Goal: Task Accomplishment & Management: Use online tool/utility

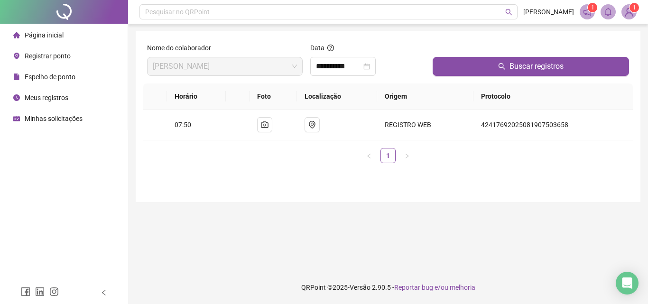
click at [55, 50] on div "Registrar ponto" at bounding box center [41, 55] width 57 height 19
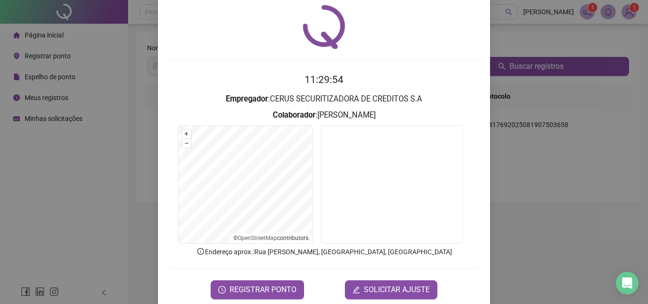
scroll to position [46, 0]
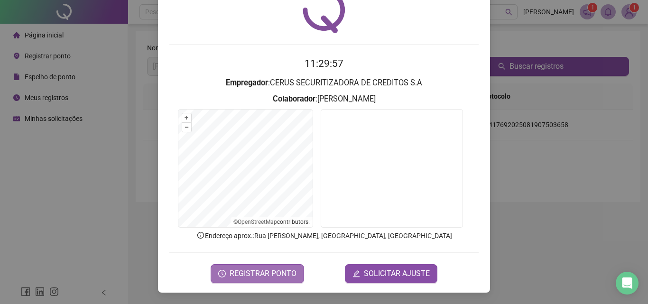
click at [248, 276] on span "REGISTRAR PONTO" at bounding box center [262, 273] width 67 height 11
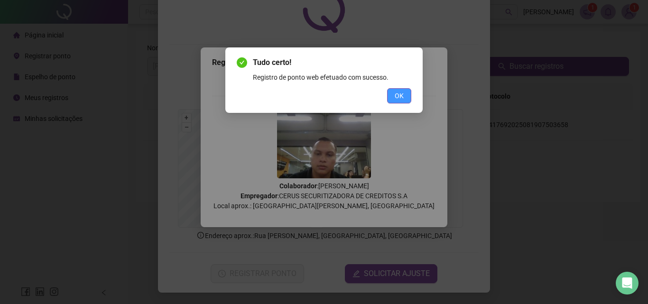
click at [388, 96] on button "OK" at bounding box center [399, 95] width 24 height 15
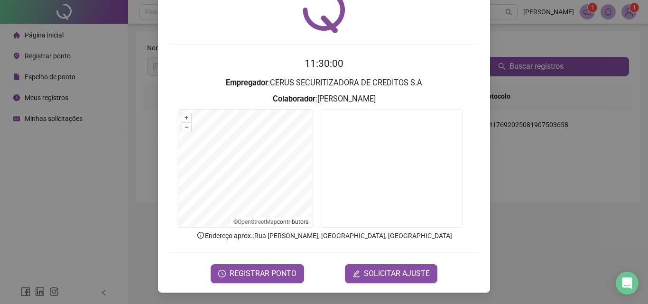
scroll to position [0, 0]
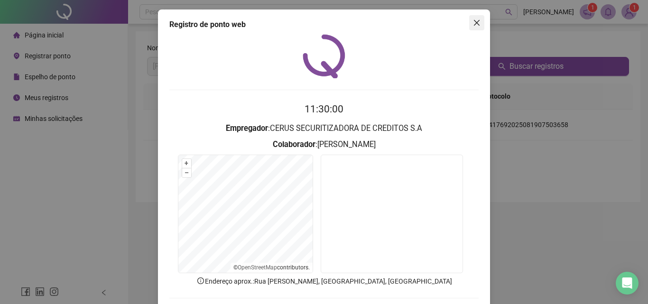
click at [469, 18] on button "Close" at bounding box center [476, 22] width 15 height 15
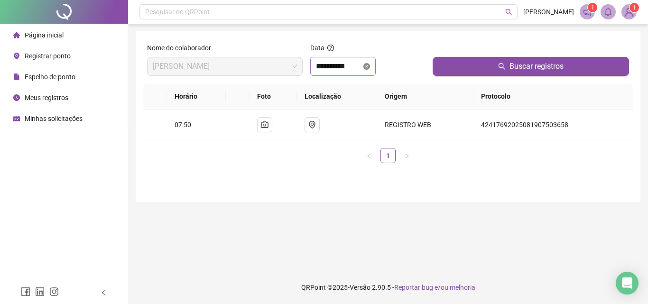
click at [370, 67] on icon "close-circle" at bounding box center [366, 66] width 7 height 7
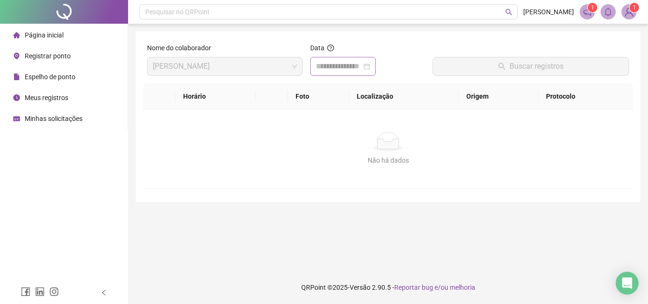
drag, startPoint x: 380, startPoint y: 67, endPoint x: 381, endPoint y: 79, distance: 12.4
click at [370, 67] on div at bounding box center [343, 66] width 54 height 11
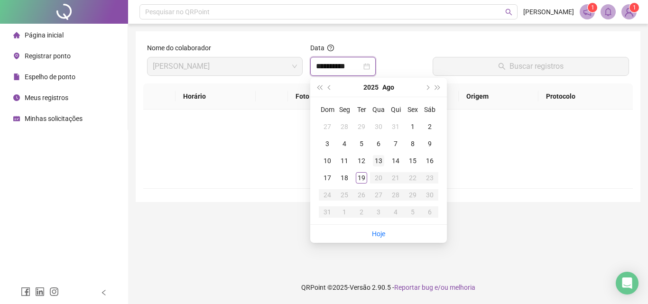
type input "**********"
click at [366, 172] on div "19" at bounding box center [361, 177] width 11 height 11
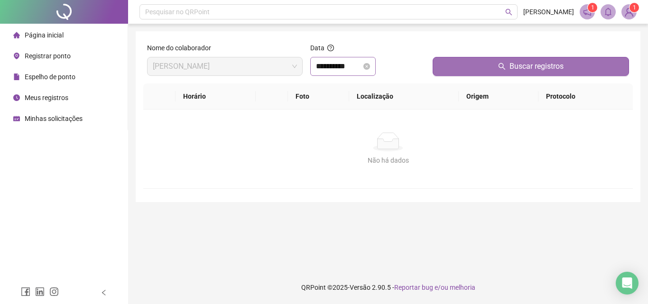
click at [480, 66] on button "Buscar registros" at bounding box center [530, 66] width 196 height 19
